Goal: Navigation & Orientation: Understand site structure

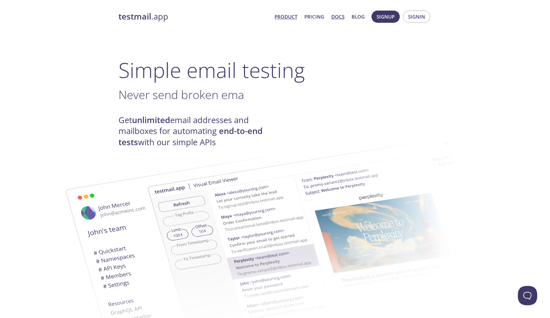
click at [333, 13] on link "Docs" at bounding box center [337, 17] width 13 height 8
click at [319, 19] on link "Pricing" at bounding box center [314, 17] width 20 height 8
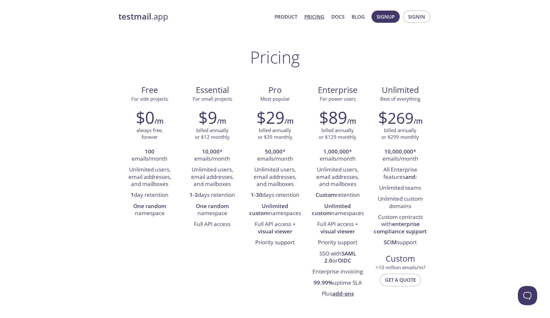
click at [151, 19] on link "testmail .app" at bounding box center [193, 16] width 151 height 11
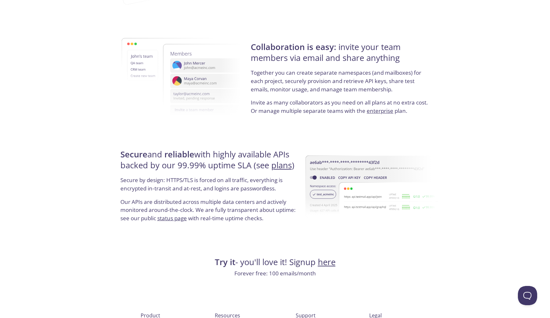
scroll to position [1149, 0]
